Goal: Information Seeking & Learning: Learn about a topic

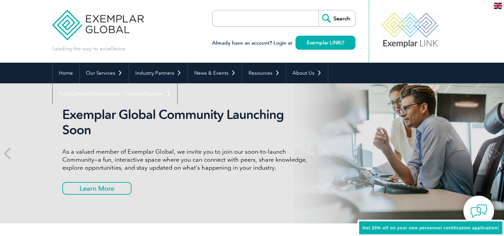
click at [247, 19] on input "search" at bounding box center [251, 18] width 70 height 16
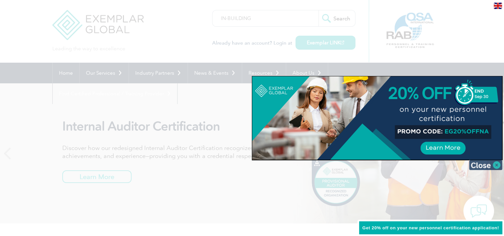
type input "IN-BUILDING"
click at [485, 166] on img at bounding box center [485, 165] width 33 height 10
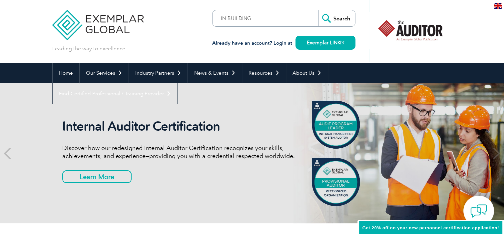
click at [335, 20] on input "Search" at bounding box center [337, 18] width 37 height 16
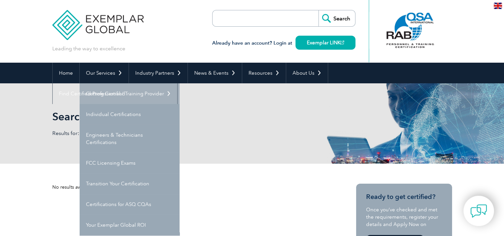
click at [111, 94] on link "Getting Certified" at bounding box center [130, 93] width 100 height 21
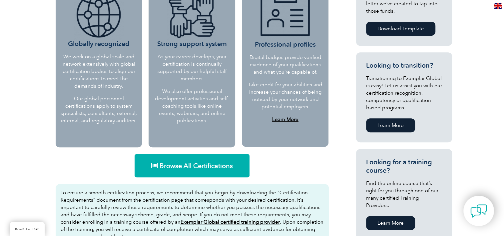
scroll to position [313, 0]
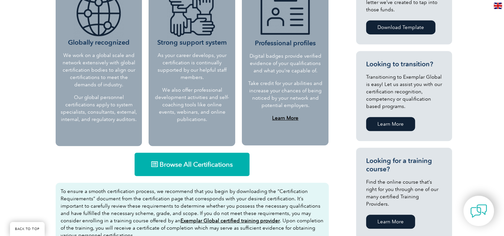
click at [185, 161] on span "Browse All Certifications" at bounding box center [196, 164] width 73 height 7
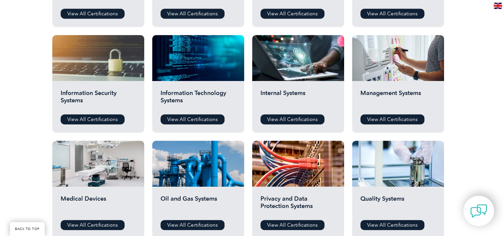
scroll to position [324, 0]
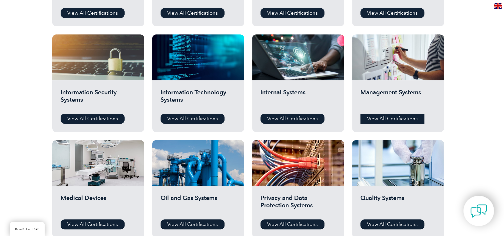
click at [385, 120] on link "View All Certifications" at bounding box center [392, 119] width 64 height 10
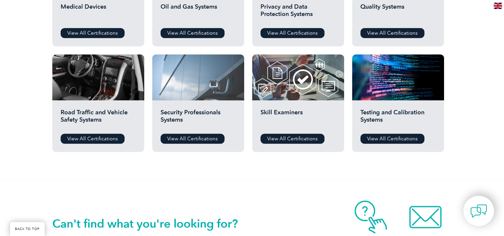
scroll to position [521, 0]
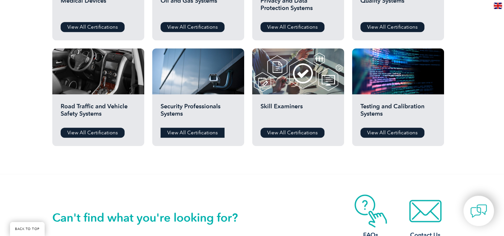
click at [191, 136] on link "View All Certifications" at bounding box center [193, 133] width 64 height 10
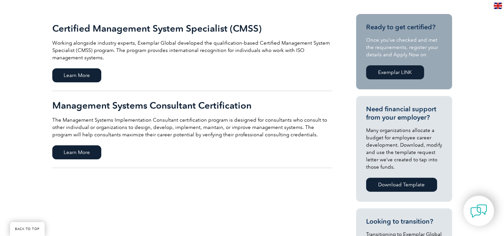
scroll to position [156, 0]
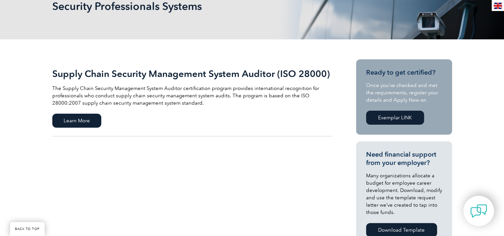
scroll to position [111, 0]
